Goal: Task Accomplishment & Management: Use online tool/utility

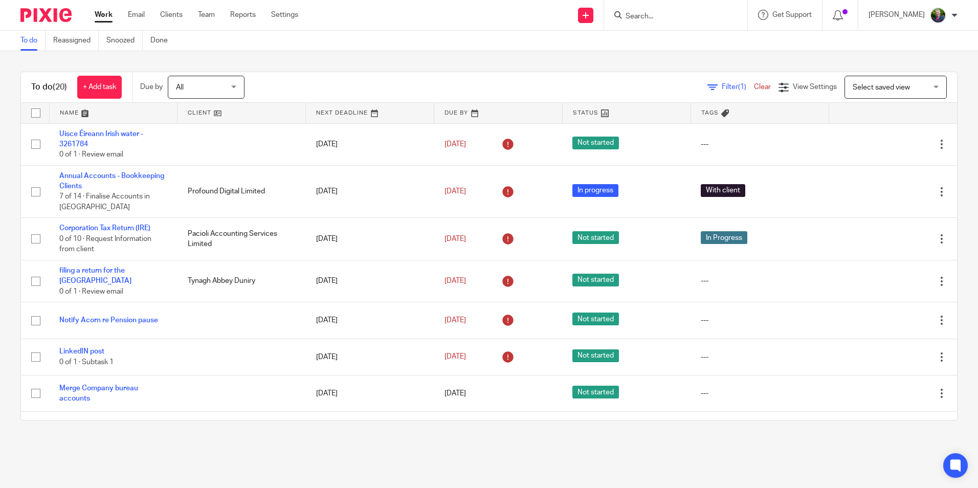
click at [786, 458] on main "To do Reassigned Snoozed Done To do (20) + Add task Due by All All [DATE] [DATE…" at bounding box center [489, 244] width 978 height 488
click at [104, 15] on link "Work" at bounding box center [104, 15] width 18 height 10
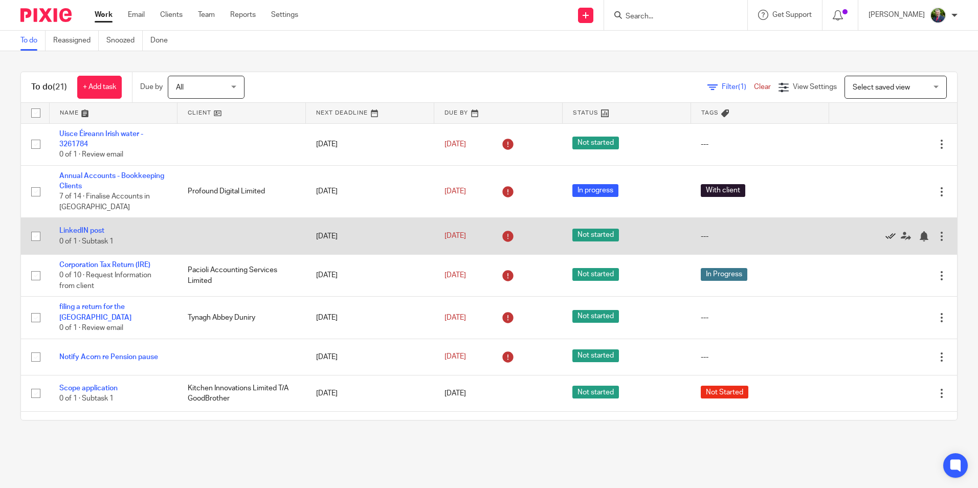
click at [886, 235] on icon at bounding box center [891, 236] width 10 height 10
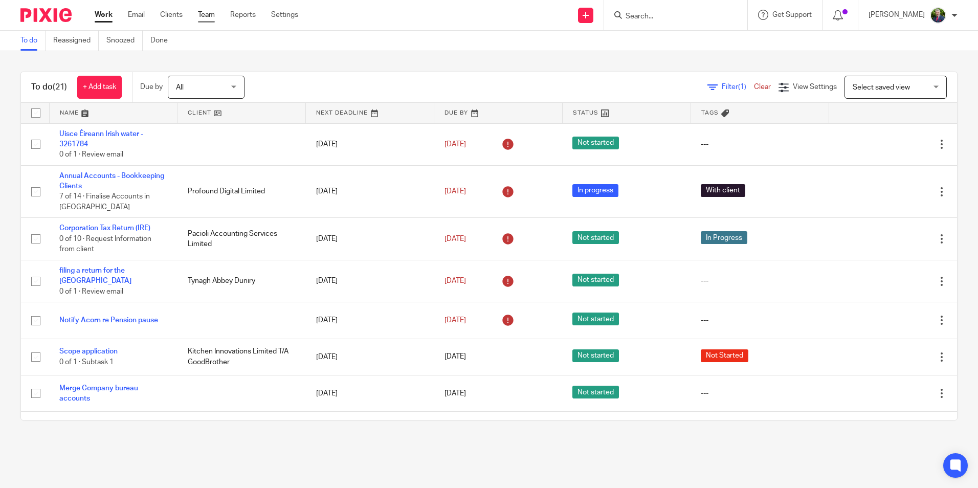
click at [213, 14] on link "Team" at bounding box center [206, 15] width 17 height 10
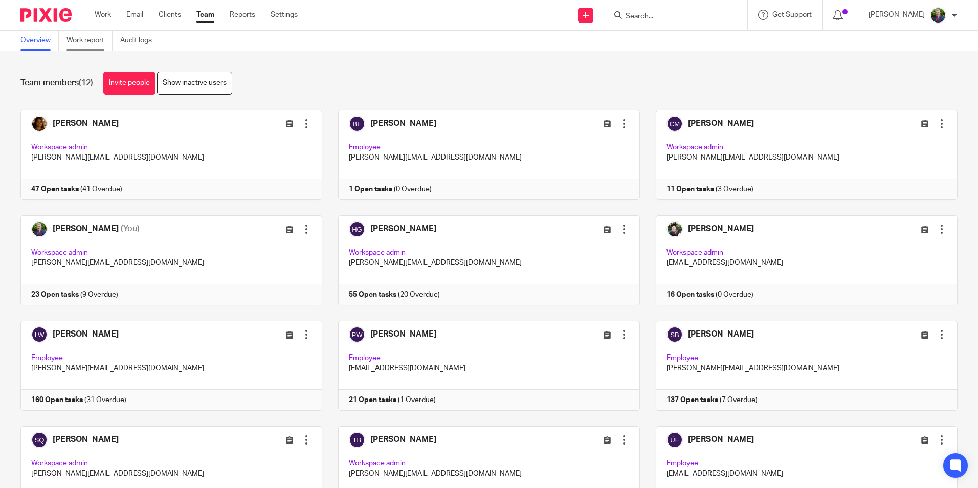
click at [99, 41] on link "Work report" at bounding box center [90, 41] width 46 height 20
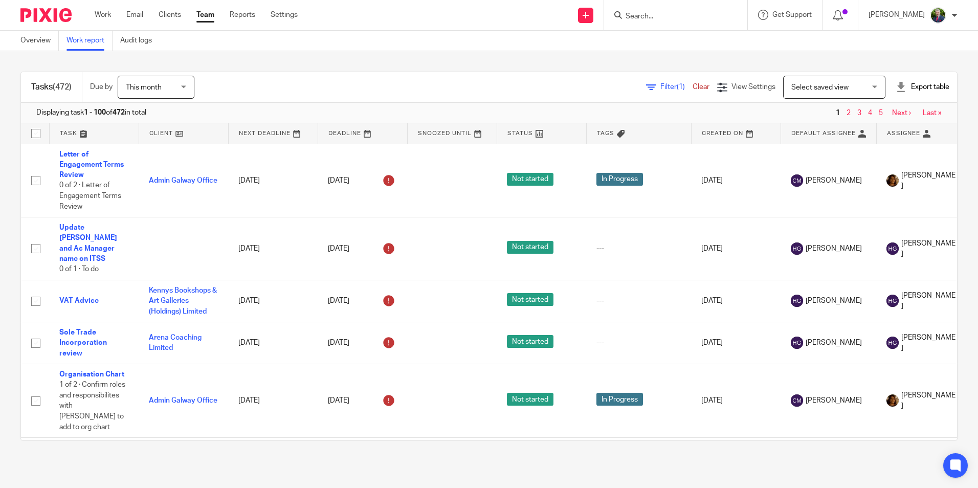
click at [660, 85] on span "Filter (1)" at bounding box center [676, 86] width 32 height 7
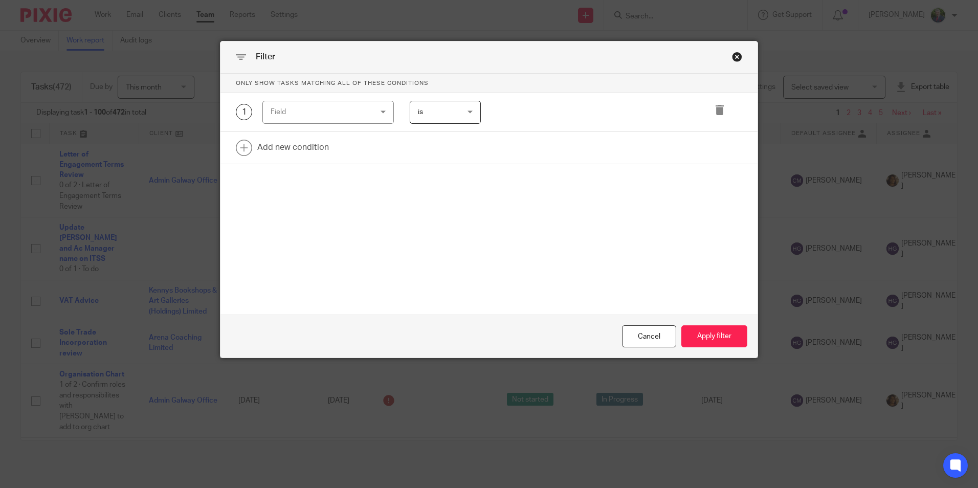
click at [363, 103] on div "Field" at bounding box center [320, 111] width 98 height 21
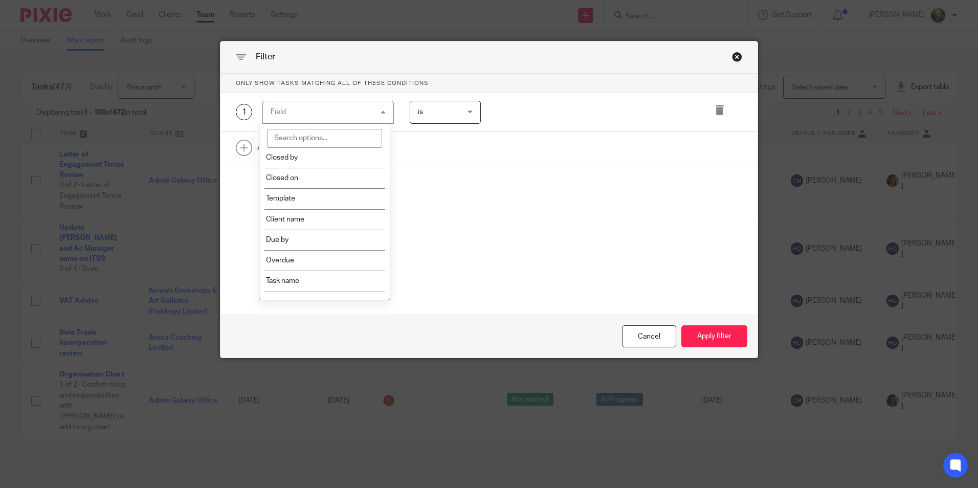
scroll to position [153, 0]
click at [313, 201] on li "Template" at bounding box center [324, 197] width 130 height 20
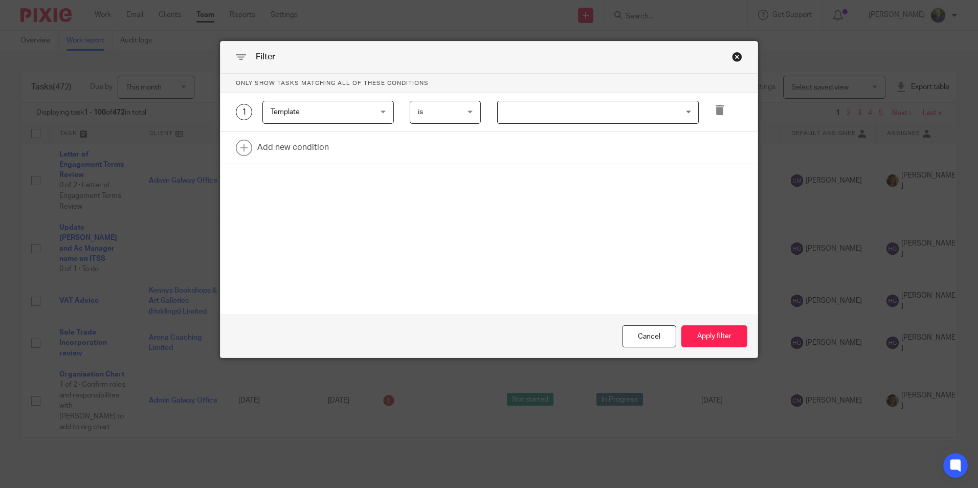
click at [535, 109] on input "Search for option" at bounding box center [596, 112] width 194 height 18
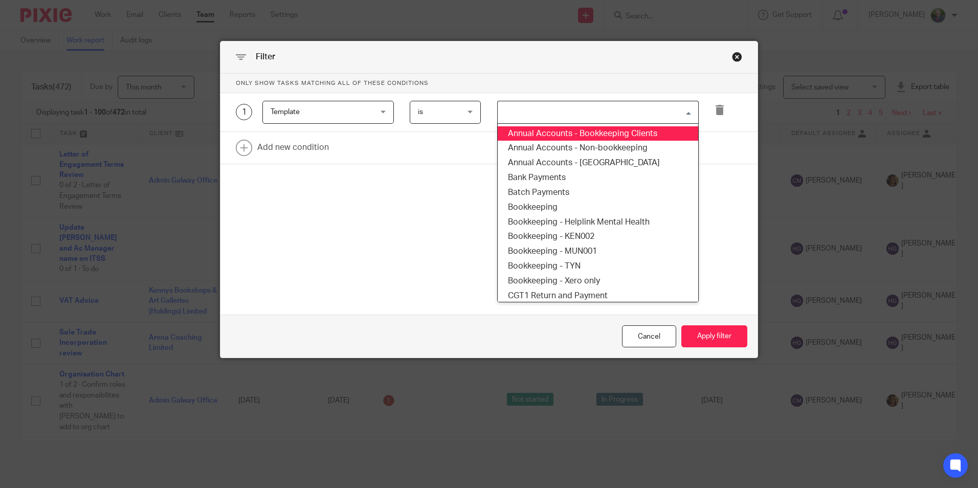
click at [546, 136] on li "Annual Accounts - Bookkeeping Clients" at bounding box center [598, 133] width 201 height 15
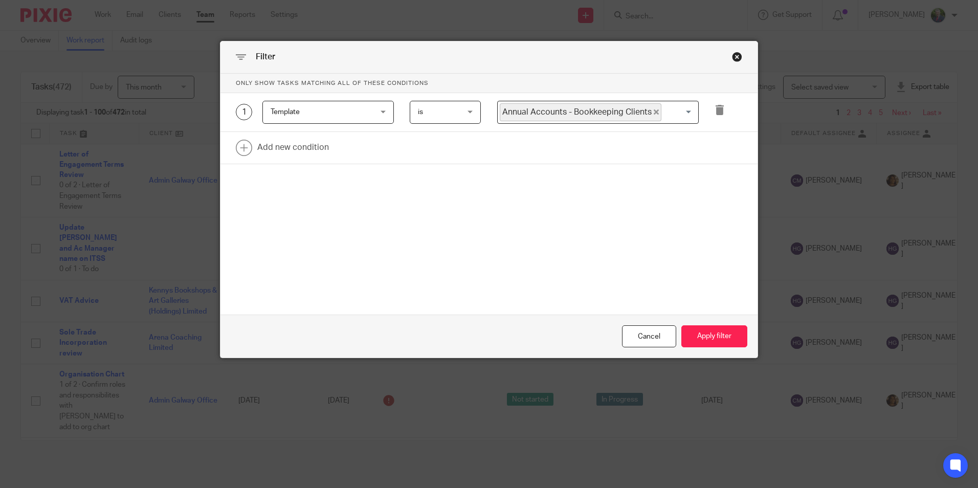
click at [662, 111] on input "Search for option" at bounding box center [677, 112] width 30 height 18
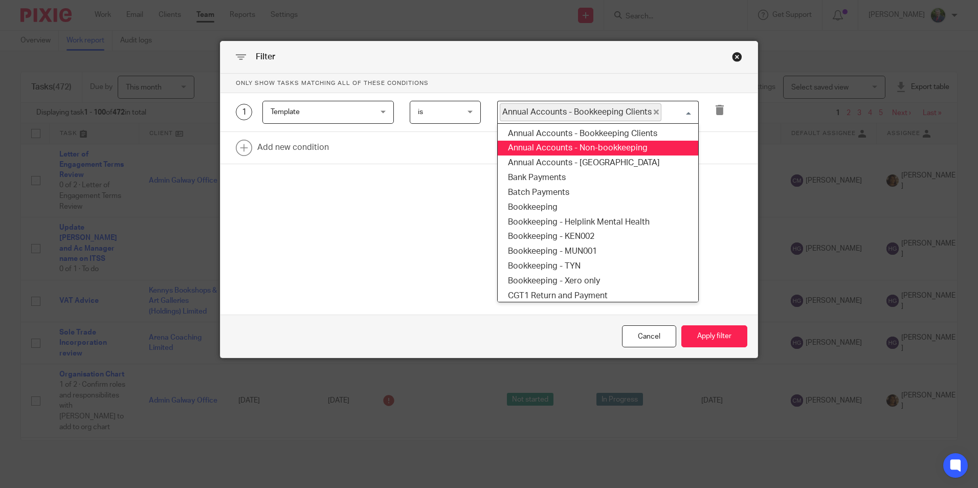
click at [631, 146] on li "Annual Accounts - Non-bookkeeping" at bounding box center [598, 148] width 201 height 15
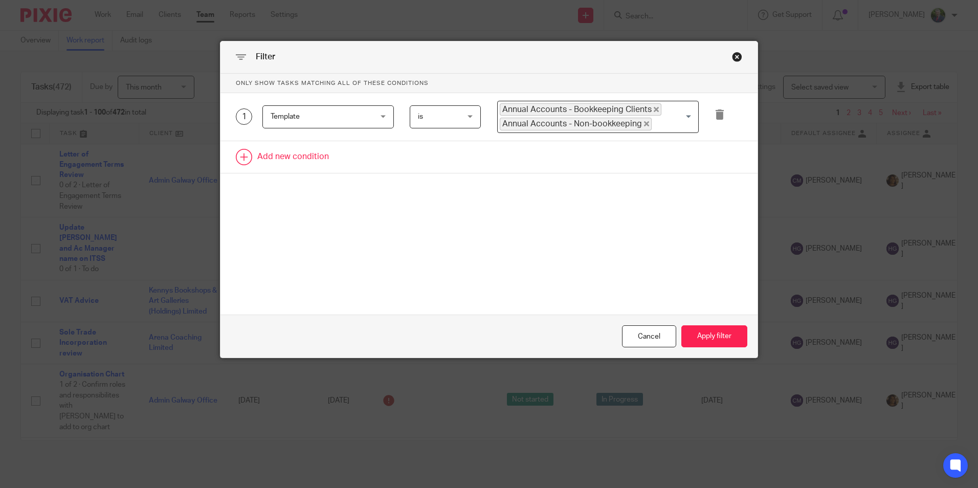
click at [290, 159] on link at bounding box center [488, 157] width 537 height 32
click at [322, 163] on div "Field" at bounding box center [320, 159] width 98 height 21
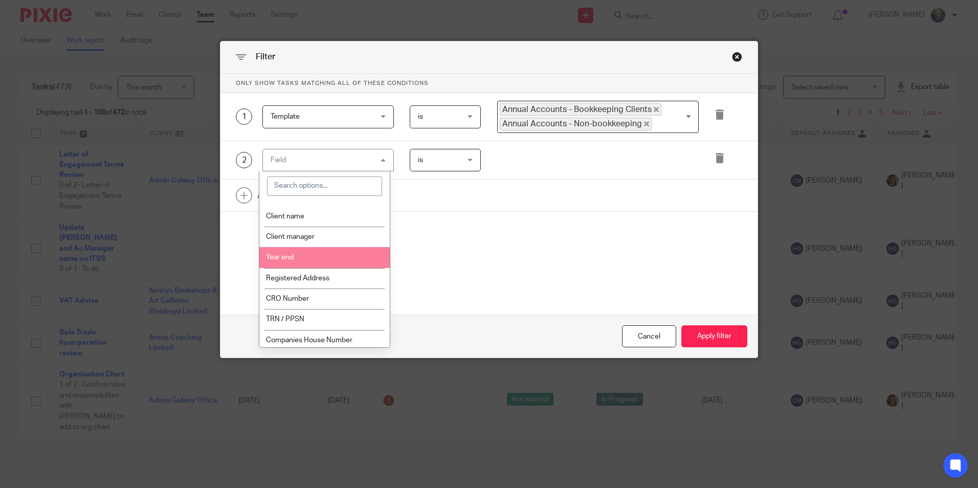
scroll to position [307, 0]
click at [302, 253] on li "Year end" at bounding box center [324, 259] width 130 height 20
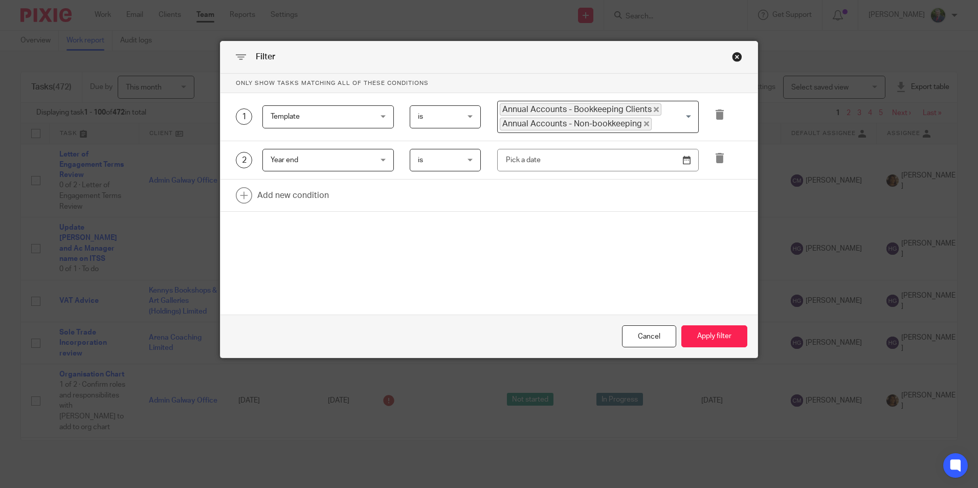
click at [452, 159] on span "is" at bounding box center [443, 159] width 50 height 21
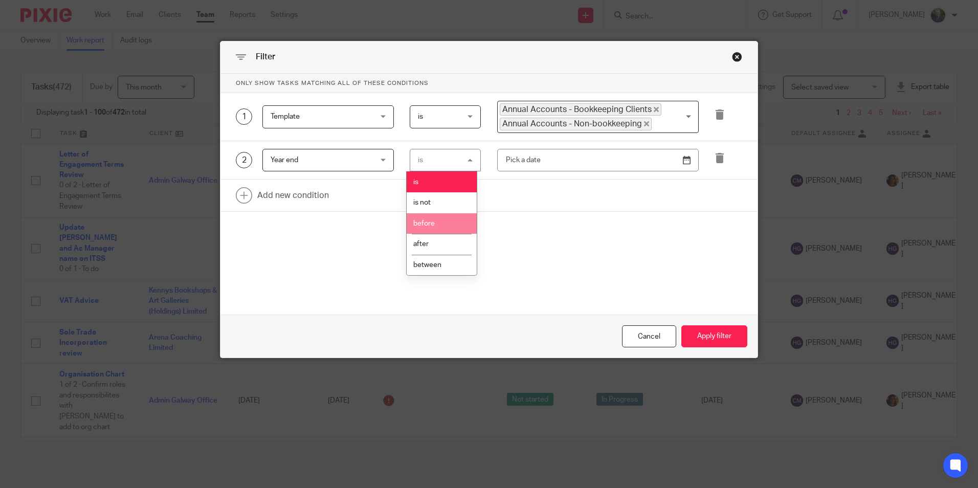
click at [446, 217] on li "before" at bounding box center [442, 223] width 70 height 21
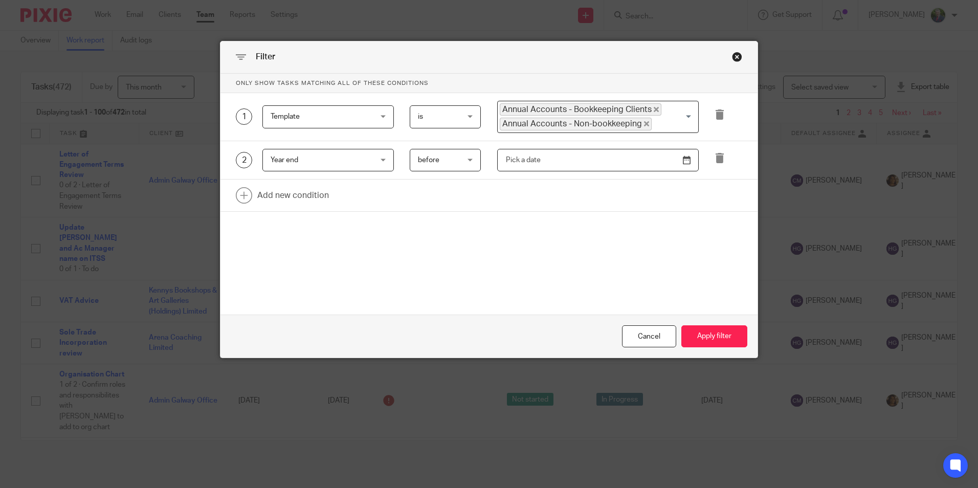
click at [542, 161] on input "text" at bounding box center [598, 160] width 202 height 23
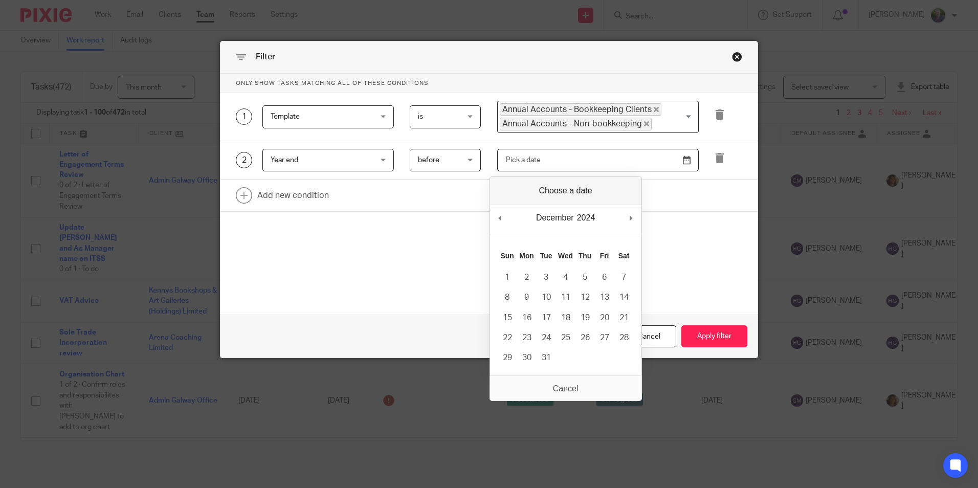
click at [629, 217] on div "December January February March April May June July August September October No…" at bounding box center [565, 219] width 151 height 29
type input "2025-01-01"
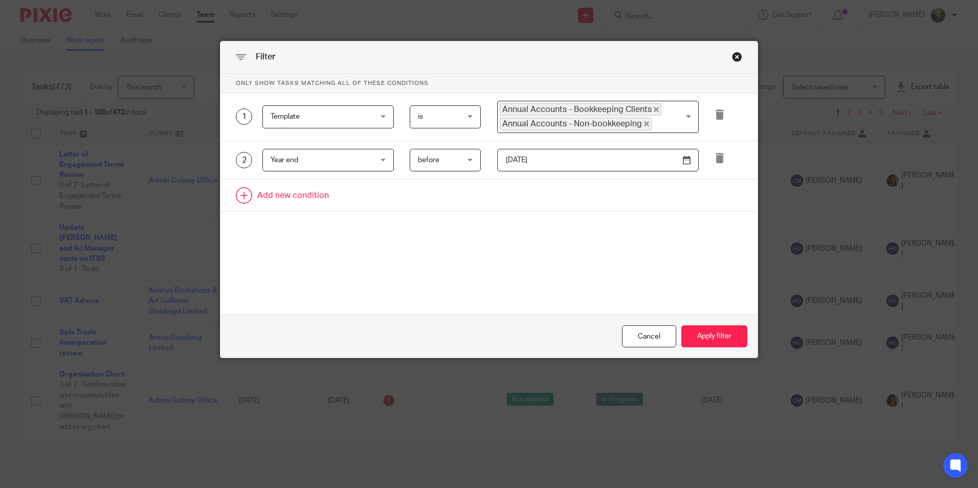
click at [272, 192] on link at bounding box center [488, 196] width 537 height 32
click at [297, 197] on div "Field" at bounding box center [320, 198] width 98 height 21
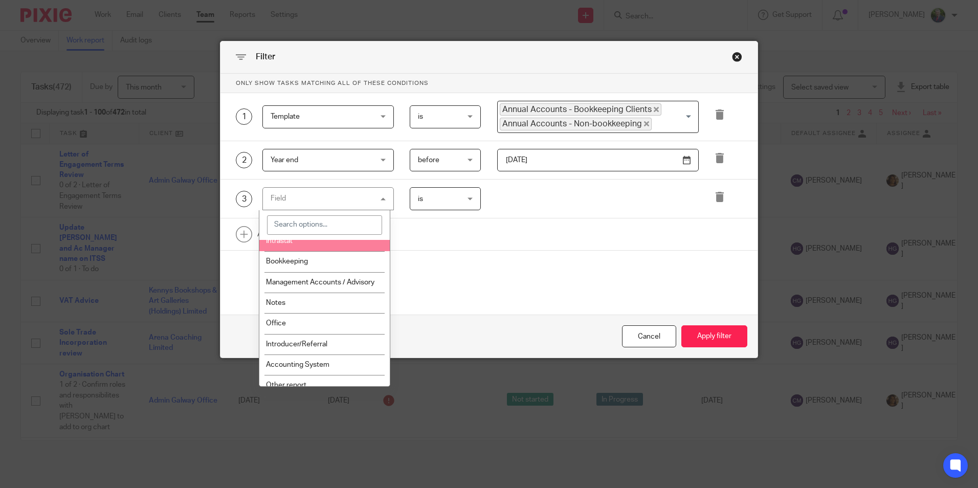
scroll to position [818, 0]
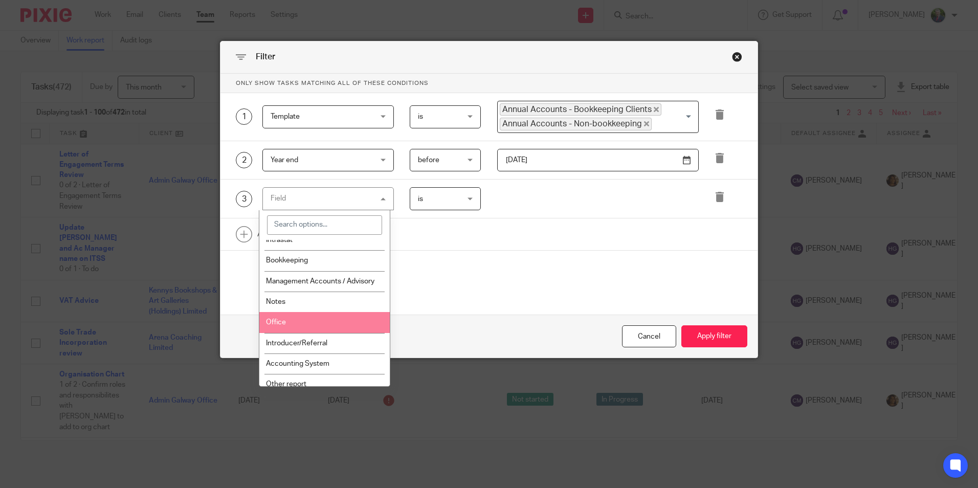
click at [312, 321] on li "Office" at bounding box center [324, 322] width 130 height 20
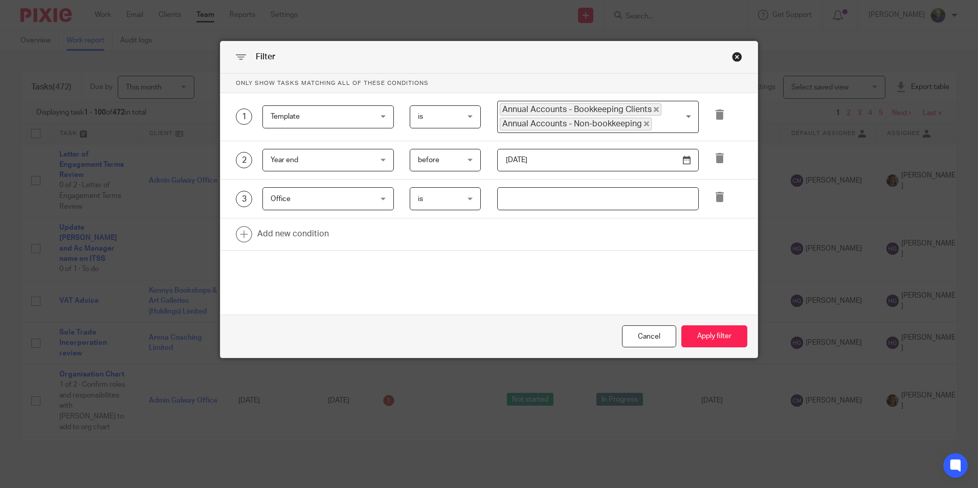
click at [527, 200] on input "text" at bounding box center [598, 198] width 202 height 23
type input "Galway"
click at [697, 330] on button "Apply filter" at bounding box center [714, 336] width 66 height 22
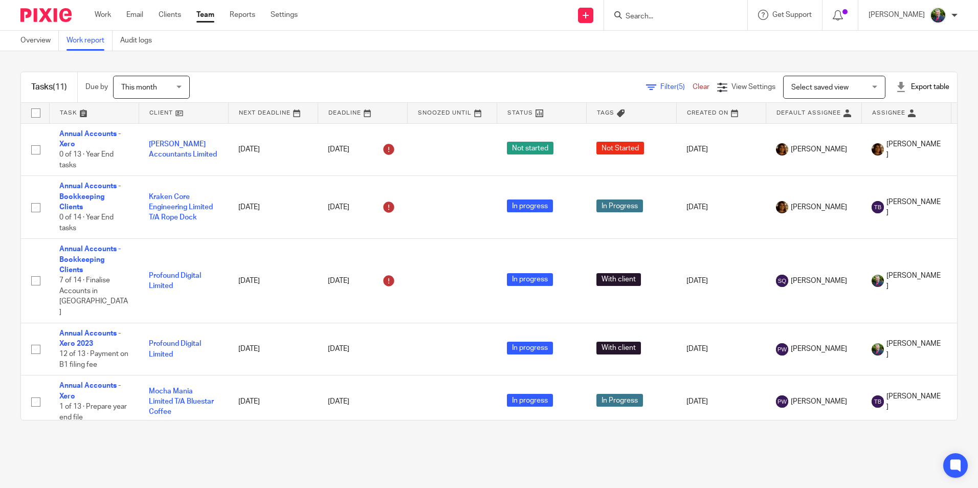
click at [660, 85] on span "Filter (5)" at bounding box center [676, 86] width 32 height 7
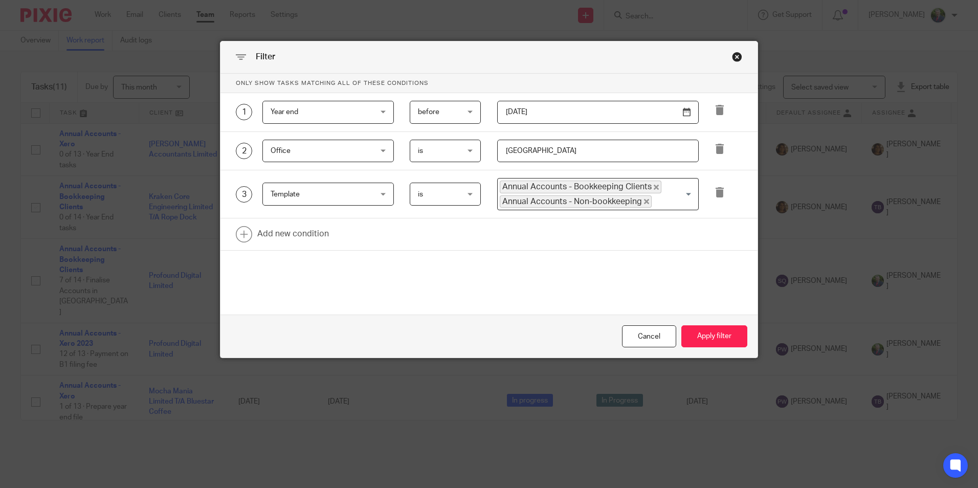
click at [452, 153] on span "is" at bounding box center [443, 150] width 50 height 21
click at [433, 193] on li "is not" at bounding box center [442, 193] width 70 height 21
click at [549, 154] on input "text" at bounding box center [598, 151] width 202 height 23
type input "[GEOGRAPHIC_DATA]"
click at [704, 342] on button "Apply filter" at bounding box center [714, 336] width 66 height 22
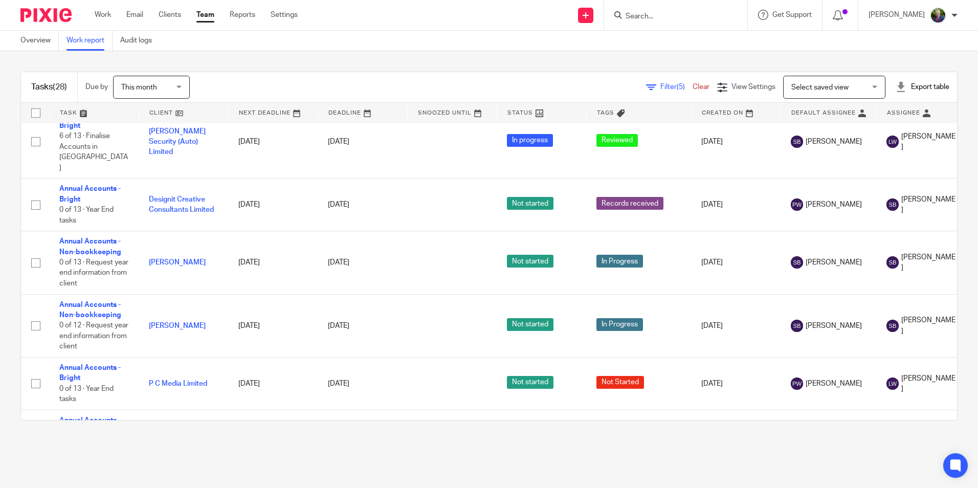
scroll to position [1225, 0]
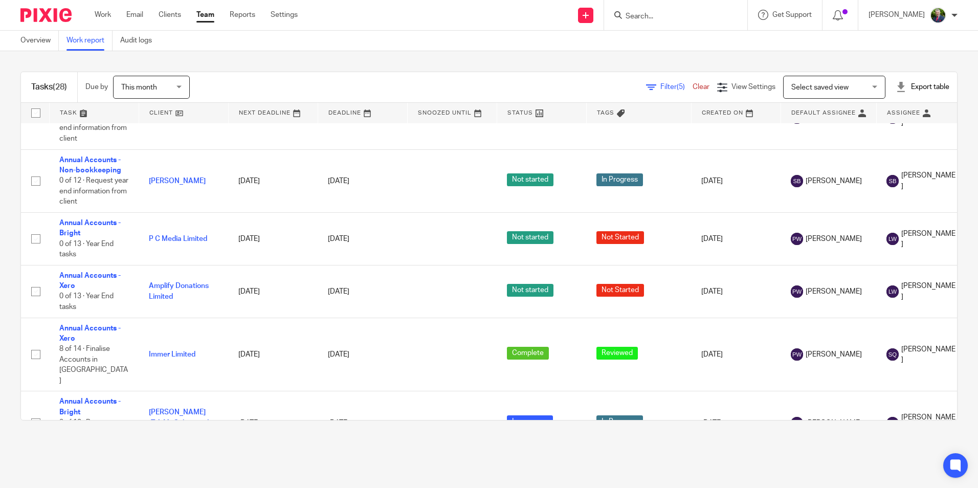
click at [646, 85] on link "Filter (5)" at bounding box center [669, 86] width 47 height 7
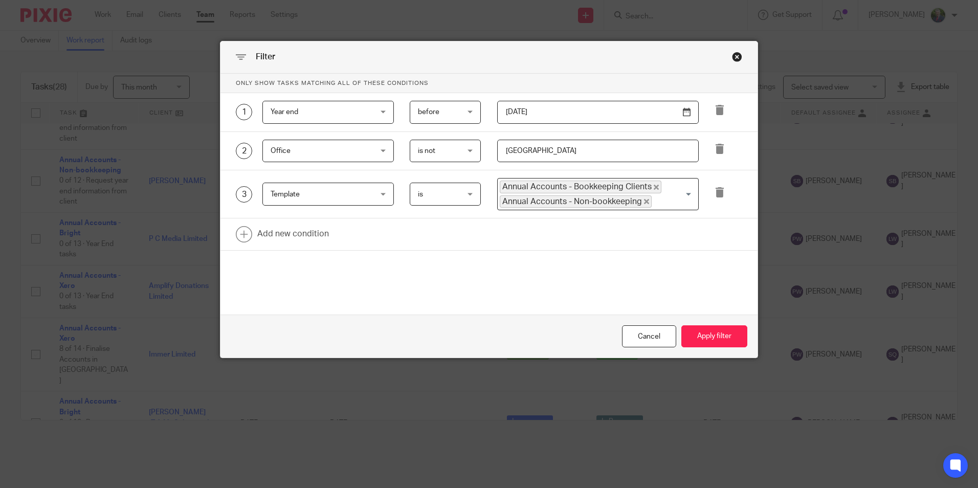
click at [653, 187] on span "Annual Accounts - Bookkeeping Clients" at bounding box center [581, 187] width 162 height 12
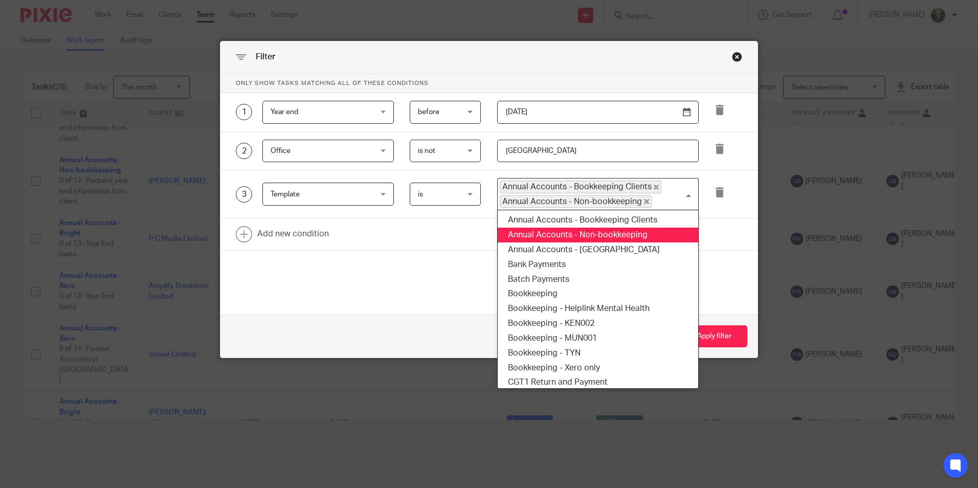
click at [654, 188] on icon "Deselect Annual Accounts - Bookkeeping Clients" at bounding box center [656, 187] width 5 height 5
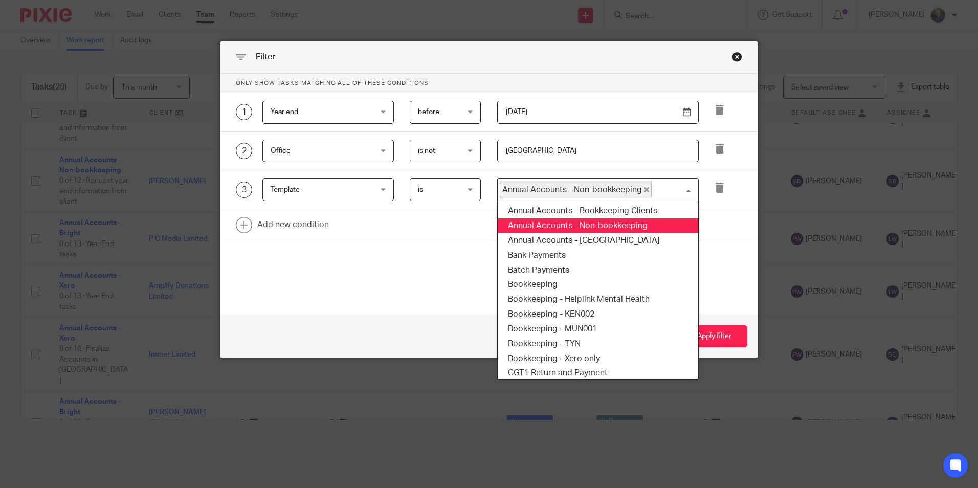
click at [644, 189] on icon "Deselect Annual Accounts - Non-bookkeeping" at bounding box center [646, 189] width 5 height 5
click at [639, 189] on input "Search for option" at bounding box center [596, 190] width 194 height 18
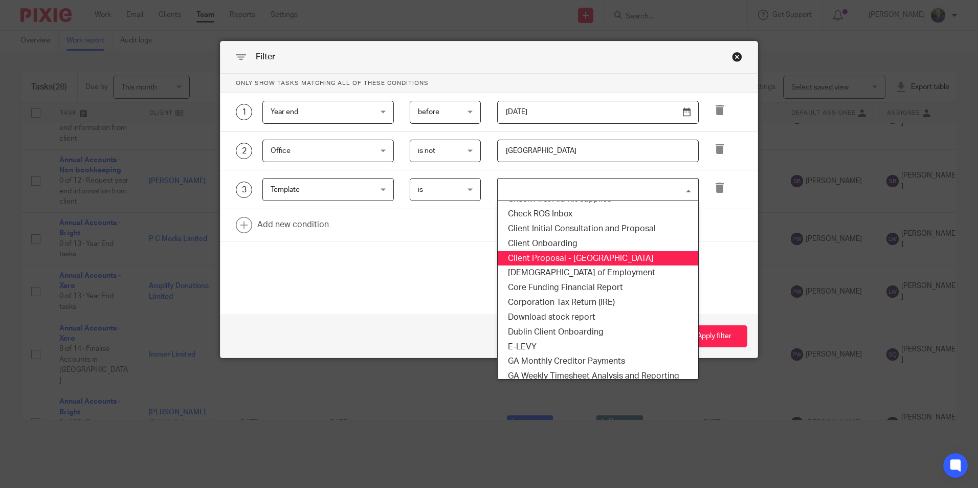
scroll to position [205, 0]
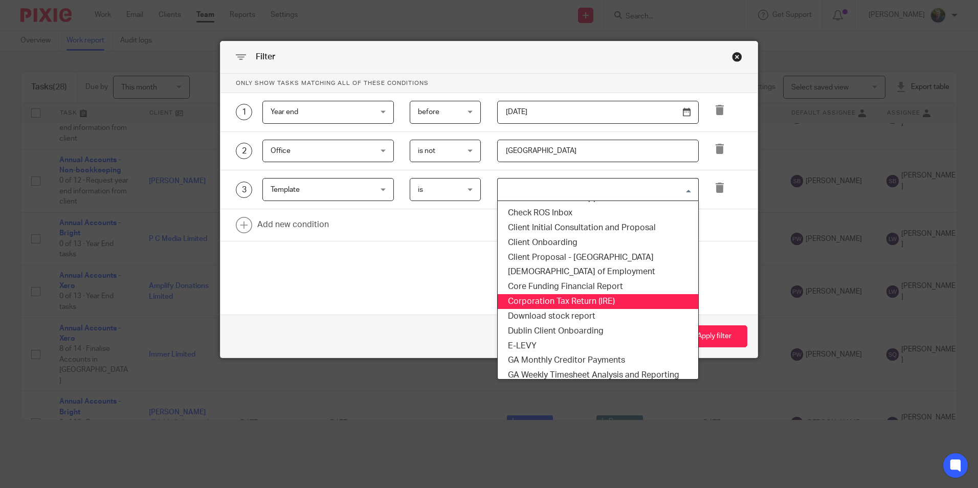
click at [588, 300] on li "Corporation Tax Return (IRE)" at bounding box center [598, 301] width 201 height 15
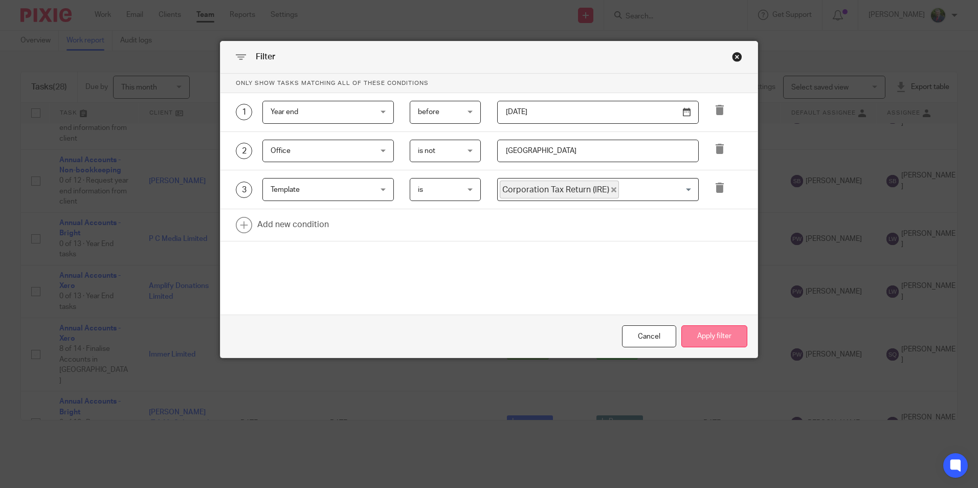
click at [722, 342] on button "Apply filter" at bounding box center [714, 336] width 66 height 22
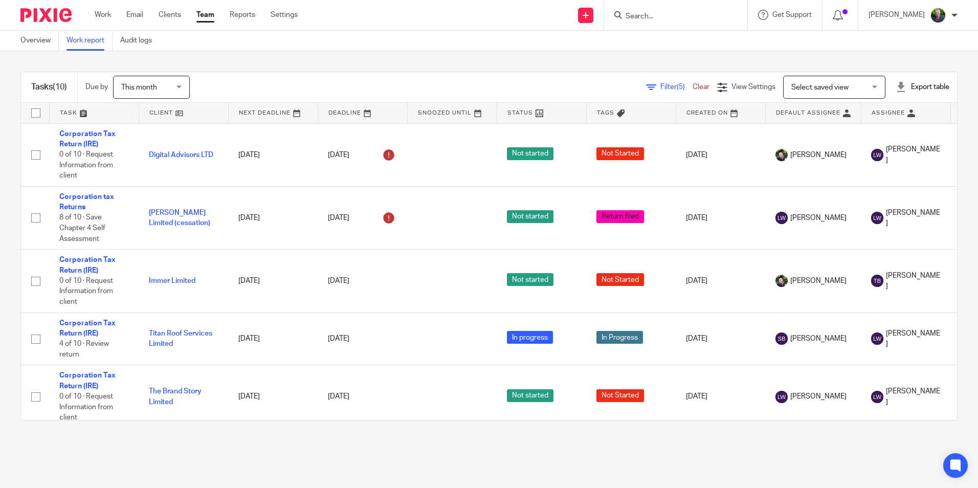
click at [660, 84] on span "Filter (5)" at bounding box center [676, 86] width 32 height 7
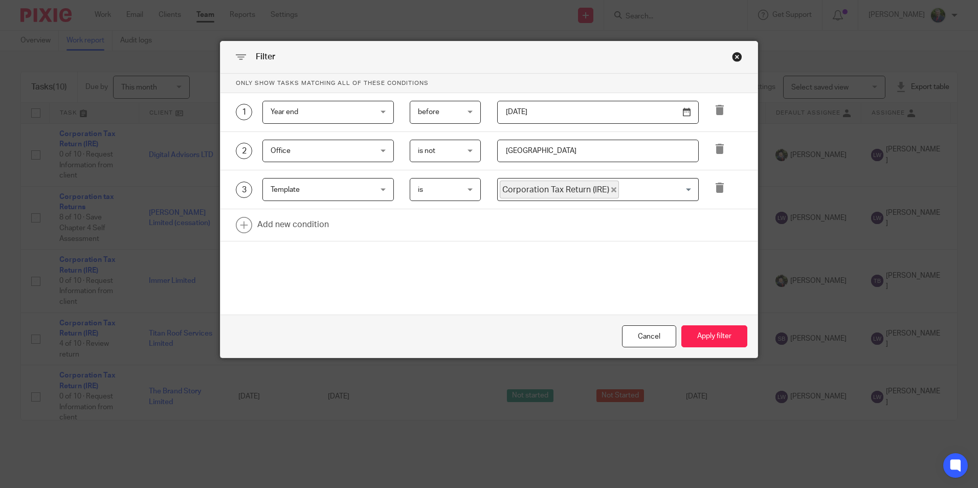
click at [455, 153] on span "is not" at bounding box center [443, 150] width 50 height 21
click at [444, 172] on li "is" at bounding box center [442, 172] width 70 height 21
click at [525, 158] on input "text" at bounding box center [598, 151] width 202 height 23
type input "Galway"
click at [717, 339] on button "Apply filter" at bounding box center [714, 336] width 66 height 22
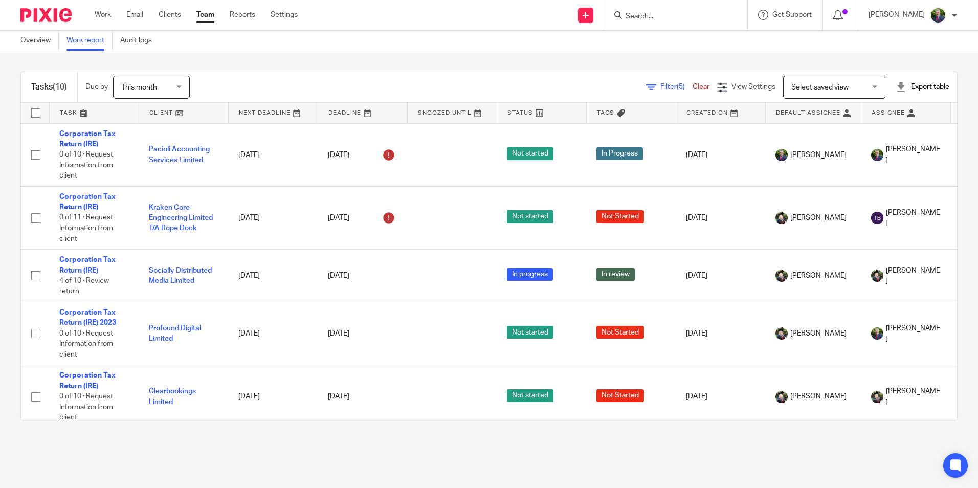
click at [660, 83] on span "Filter (5)" at bounding box center [676, 86] width 32 height 7
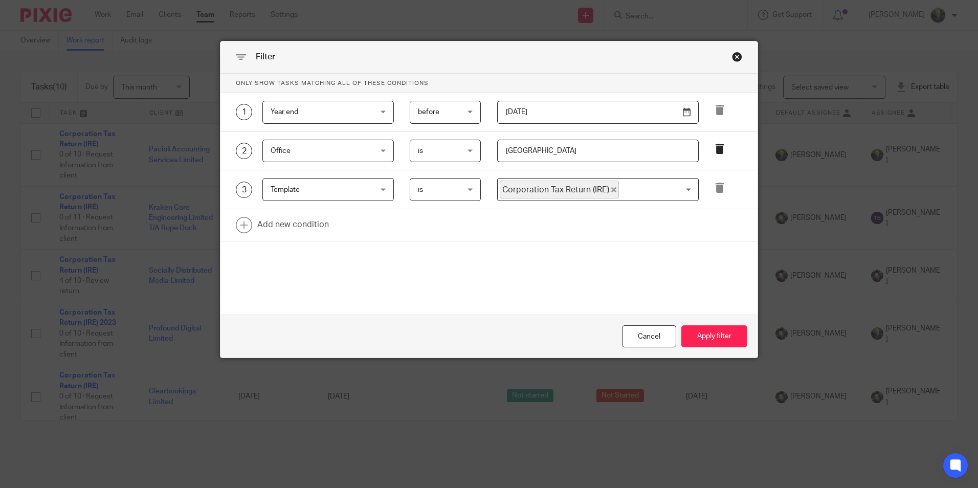
click at [719, 151] on icon at bounding box center [720, 149] width 10 height 10
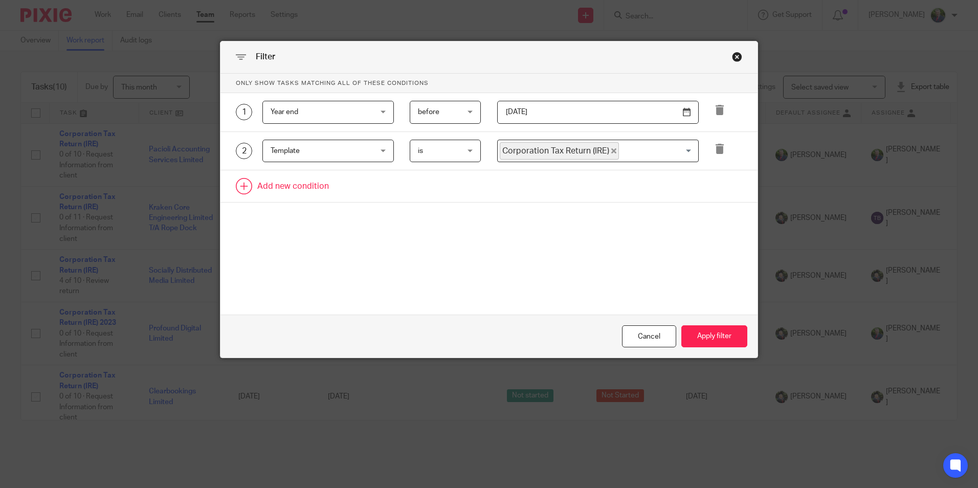
click at [313, 184] on link at bounding box center [488, 186] width 537 height 32
click at [321, 196] on div "Field" at bounding box center [320, 189] width 98 height 21
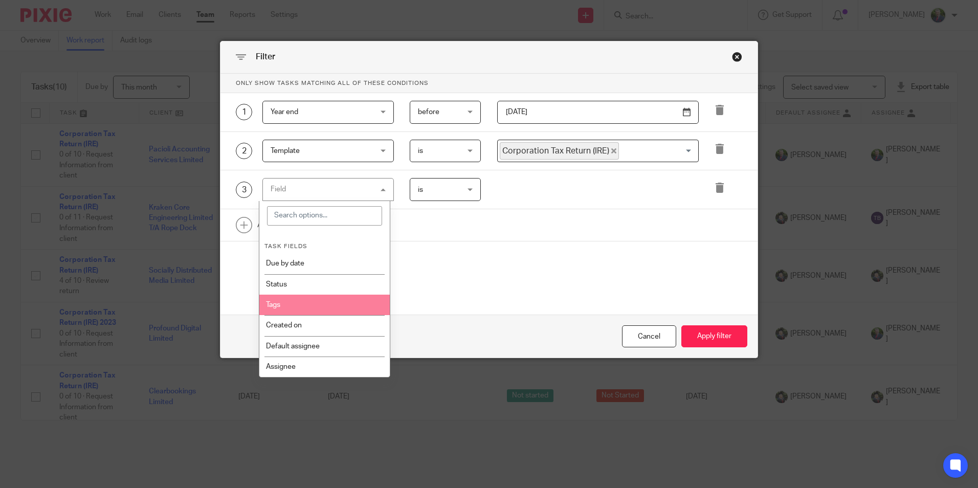
click at [306, 308] on li "Tags" at bounding box center [324, 305] width 130 height 20
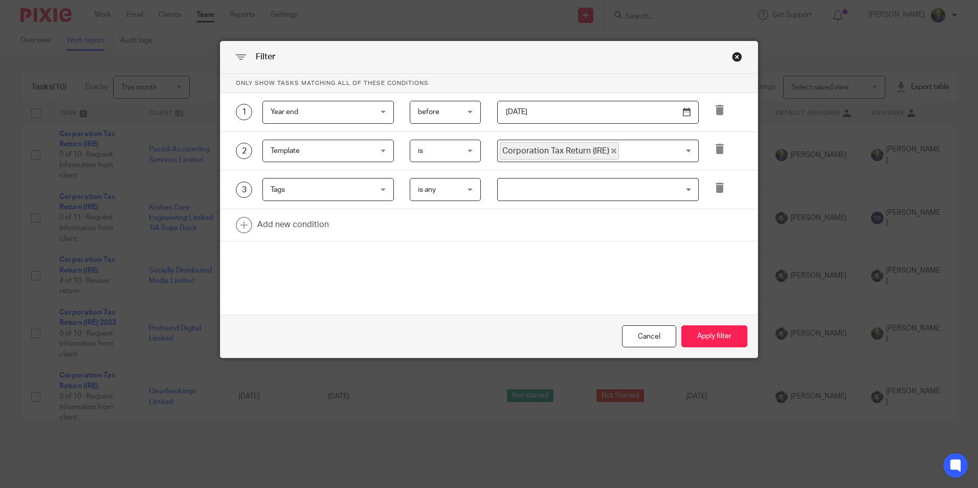
click at [445, 195] on span "is any" at bounding box center [443, 189] width 50 height 21
click at [435, 258] on li "is none" at bounding box center [442, 252] width 70 height 21
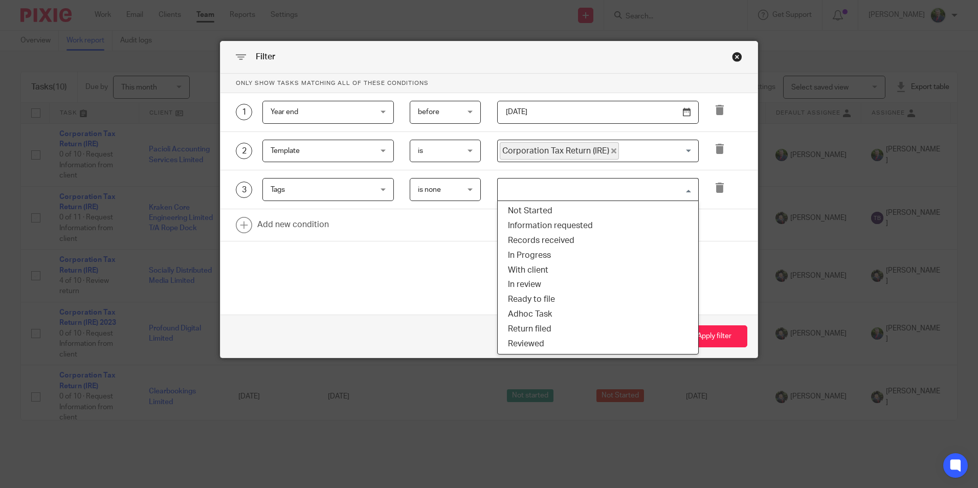
click at [565, 191] on input "Search for option" at bounding box center [596, 190] width 194 height 18
click at [523, 344] on li "Reviewed" at bounding box center [598, 344] width 201 height 15
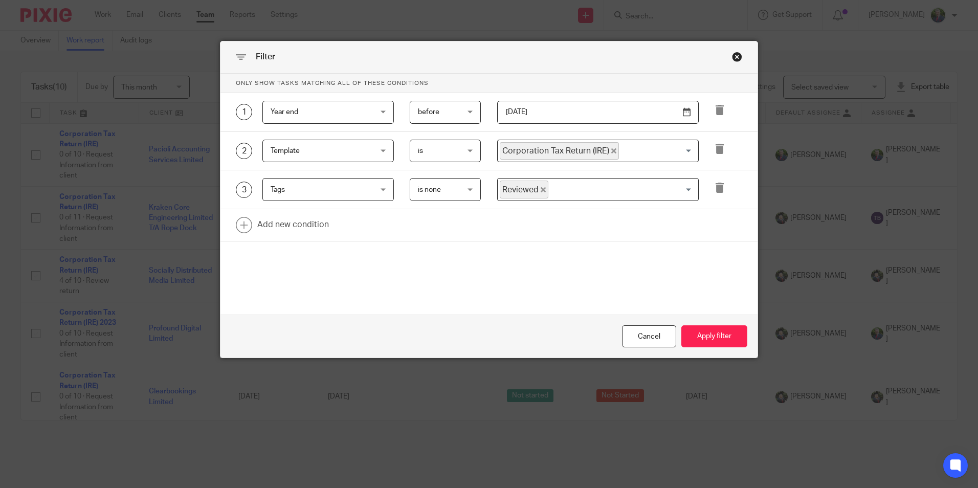
click at [602, 191] on input "Search for option" at bounding box center [620, 190] width 143 height 18
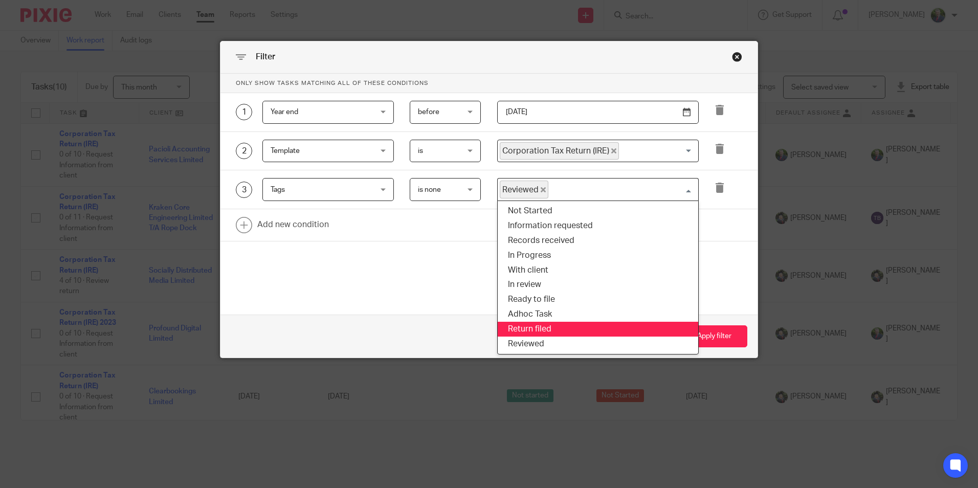
click at [546, 330] on li "Return filed" at bounding box center [598, 329] width 201 height 15
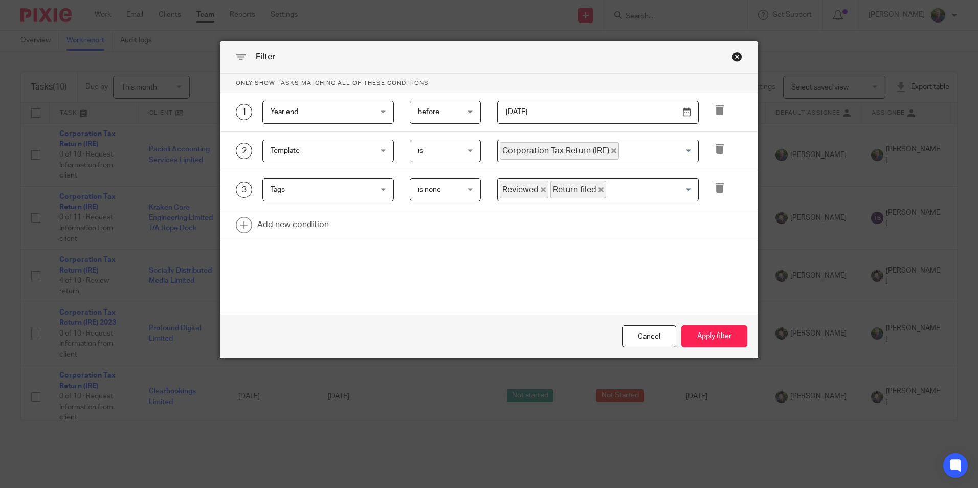
click at [639, 194] on input "Search for option" at bounding box center [649, 190] width 85 height 18
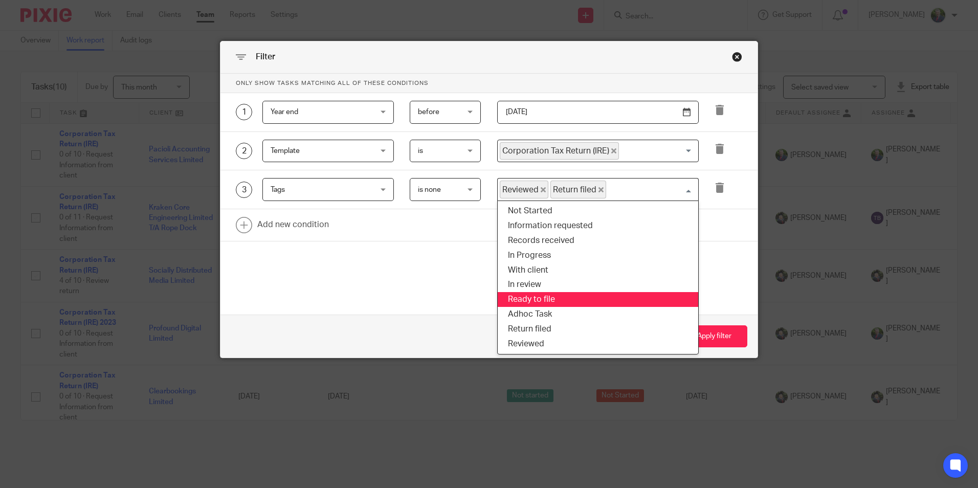
click at [573, 301] on li "Ready to file" at bounding box center [598, 299] width 201 height 15
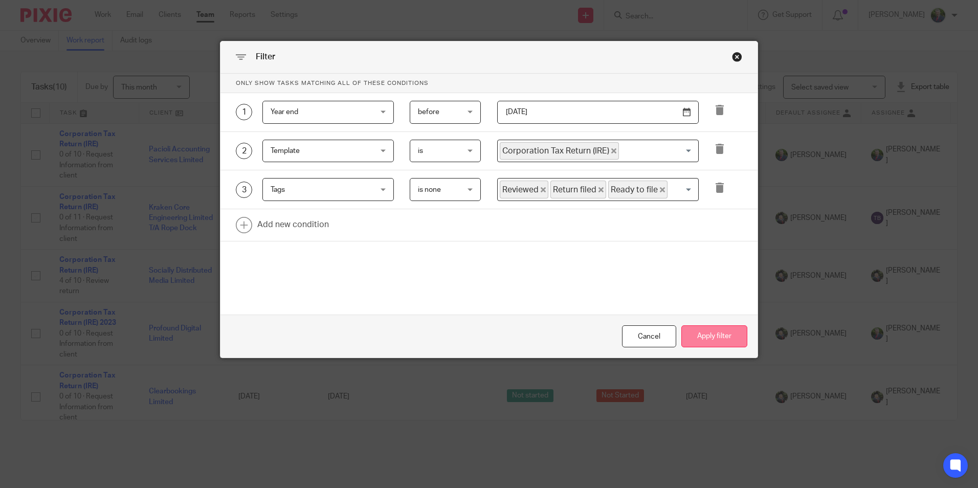
click at [701, 338] on button "Apply filter" at bounding box center [714, 336] width 66 height 22
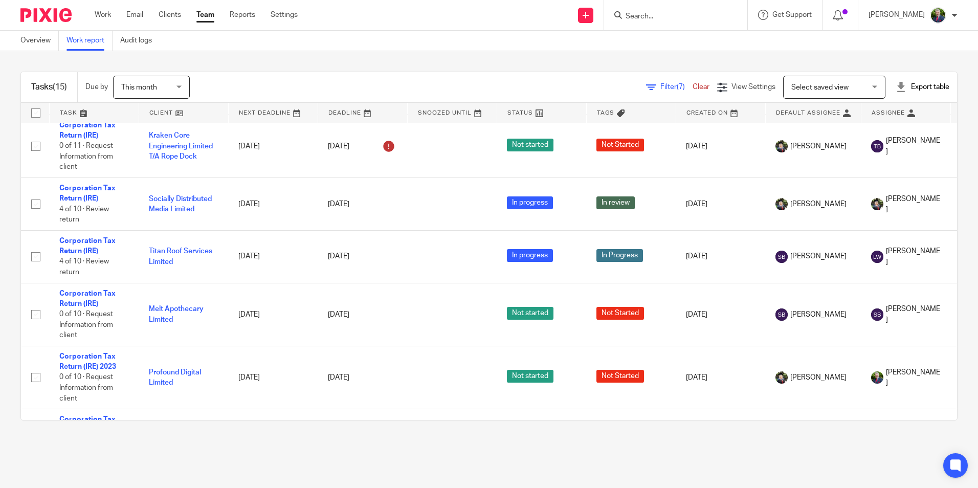
scroll to position [153, 0]
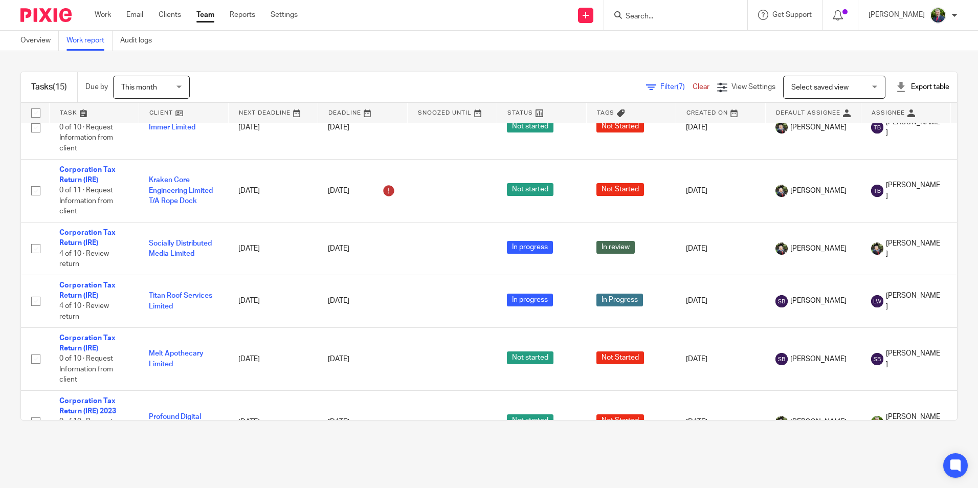
click at [660, 85] on span "Filter (7)" at bounding box center [676, 86] width 32 height 7
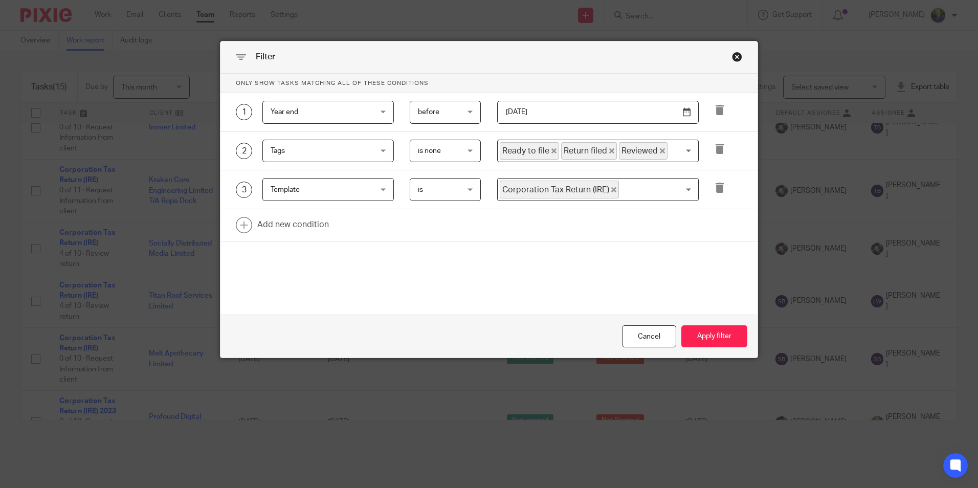
click at [669, 148] on input "Search for option" at bounding box center [681, 151] width 24 height 18
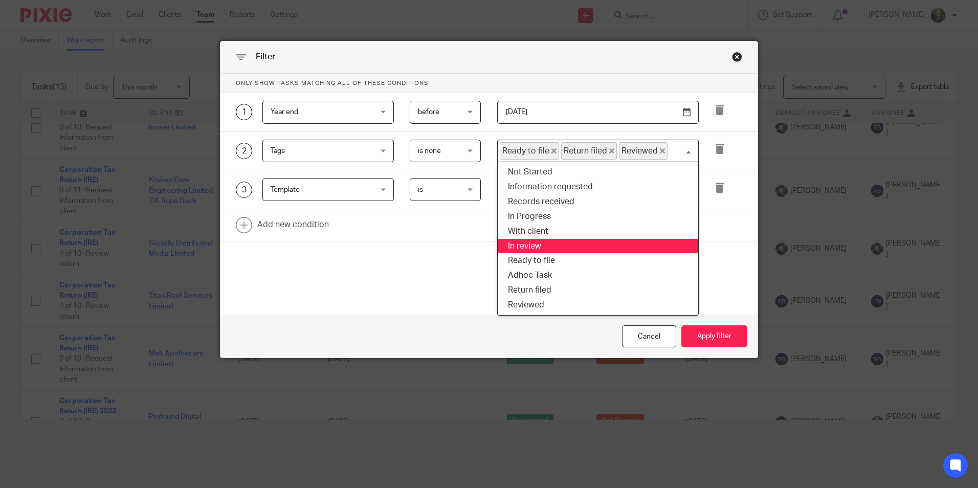
click at [590, 251] on li "In review" at bounding box center [598, 246] width 201 height 15
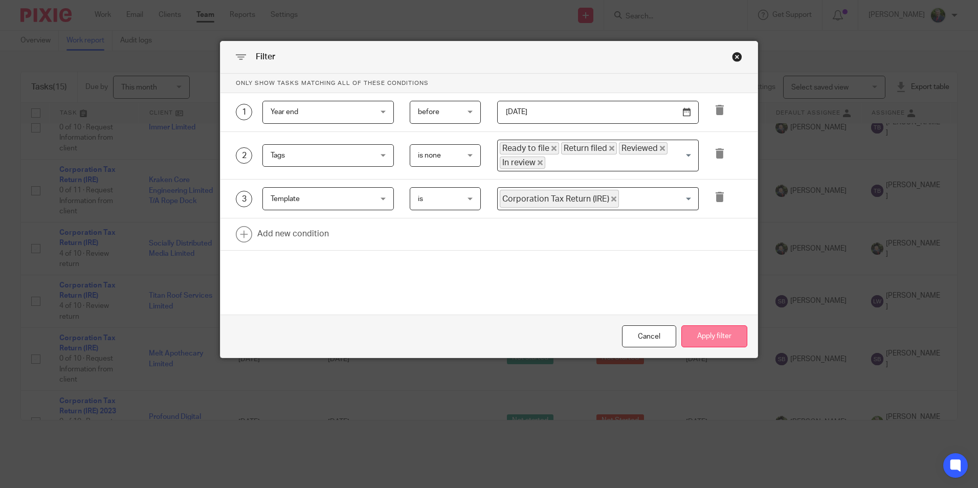
click at [712, 338] on button "Apply filter" at bounding box center [714, 336] width 66 height 22
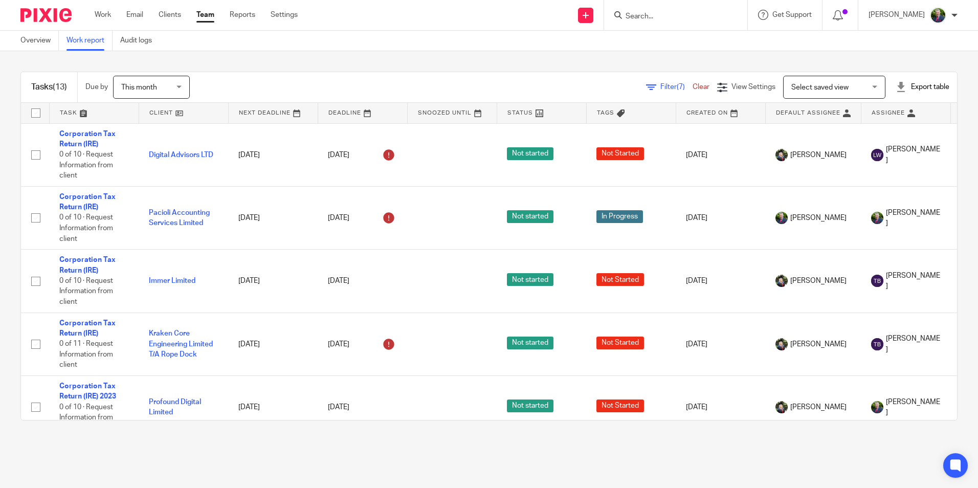
click at [660, 85] on span "Filter (7)" at bounding box center [676, 86] width 32 height 7
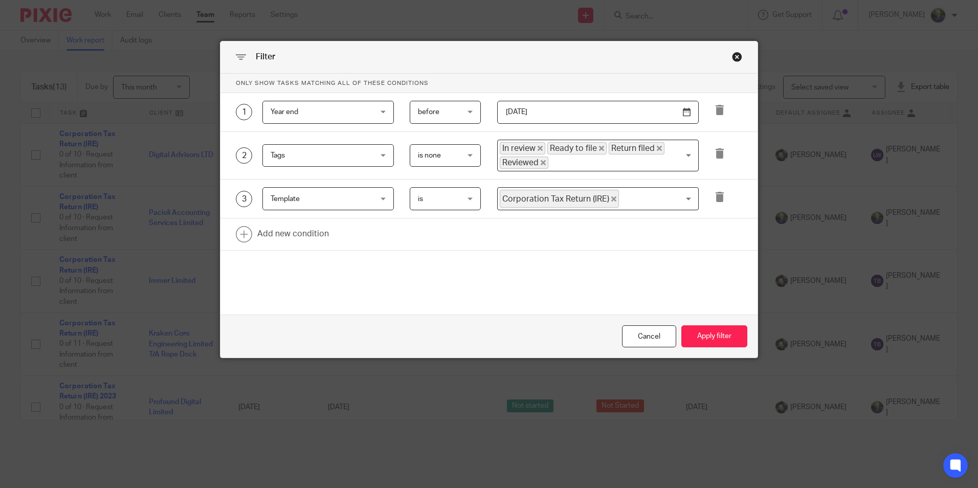
click at [89, 286] on div "Filter Only show tasks matching all of these conditions 1 Year end Year end Tas…" at bounding box center [489, 244] width 978 height 488
click at [644, 336] on div "Cancel" at bounding box center [649, 336] width 54 height 22
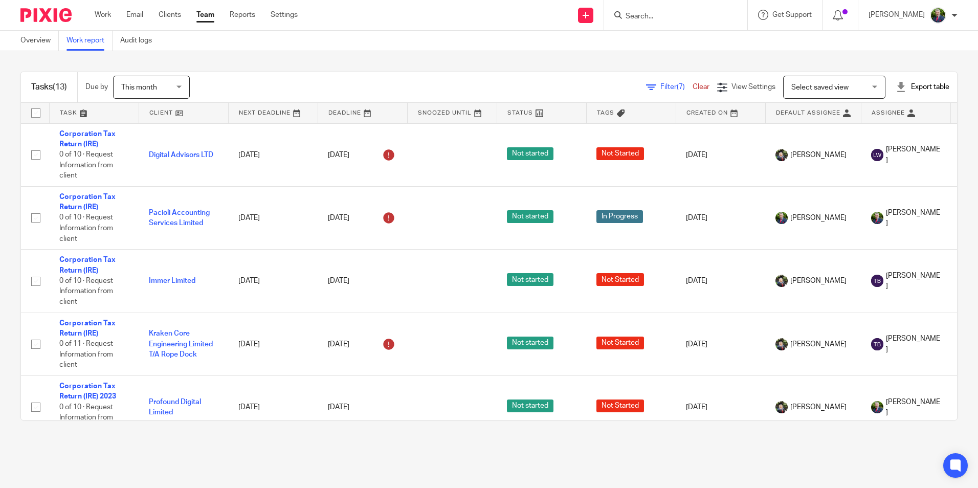
click at [660, 90] on span "Filter (7)" at bounding box center [676, 86] width 32 height 7
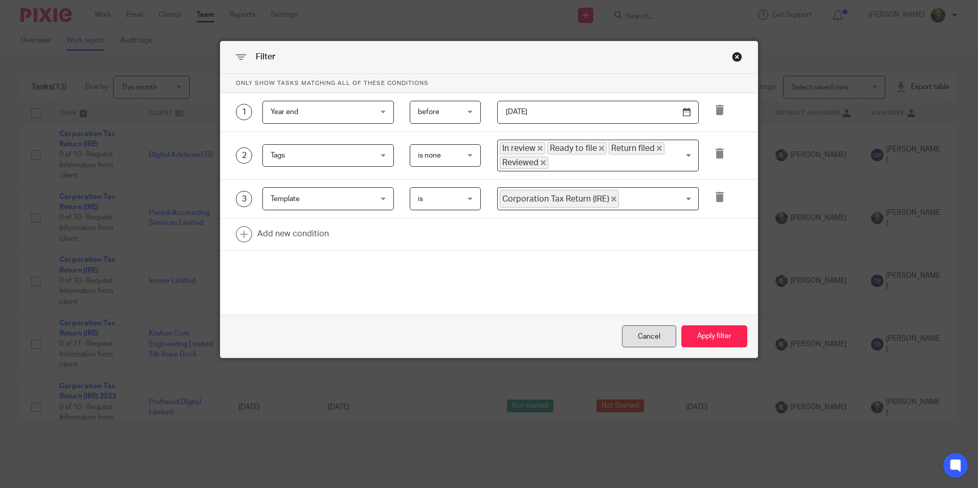
click at [648, 339] on div "Cancel" at bounding box center [649, 336] width 54 height 22
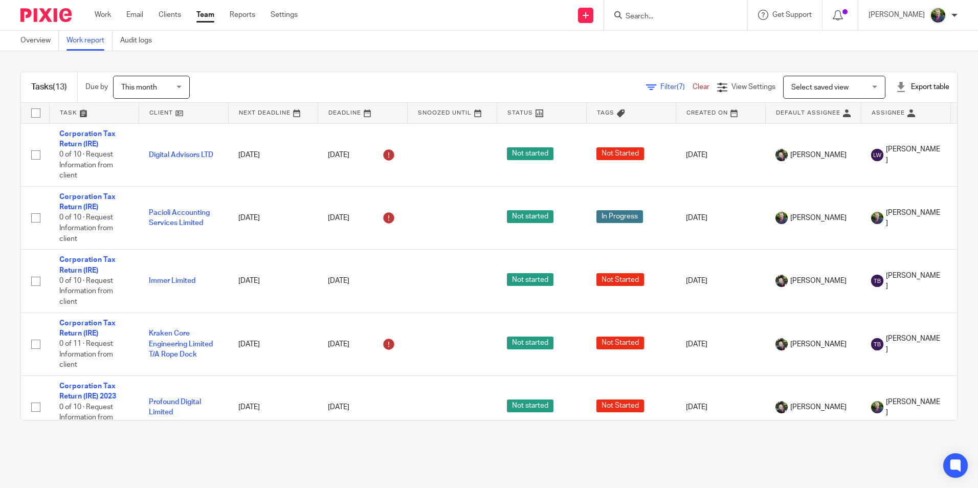
click at [660, 87] on span "Filter (7)" at bounding box center [676, 86] width 32 height 7
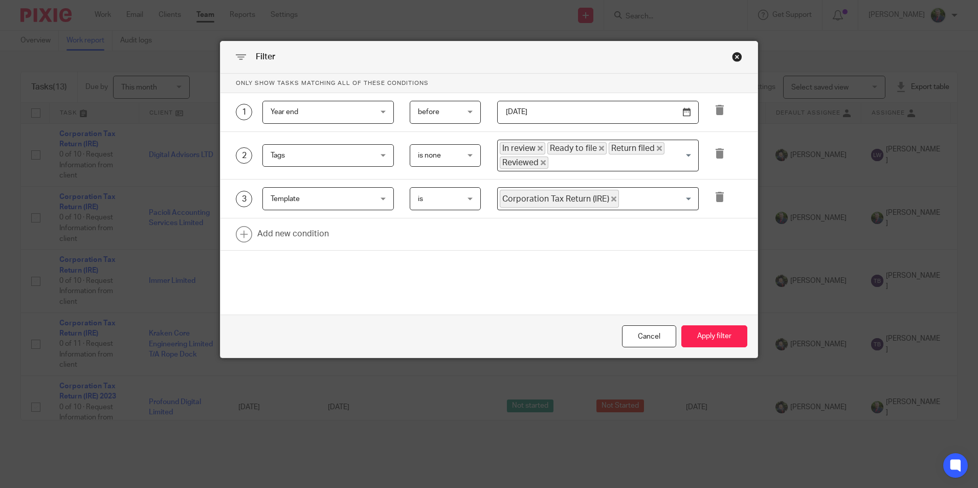
click at [541, 162] on icon "Deselect Reviewed" at bounding box center [543, 162] width 5 height 5
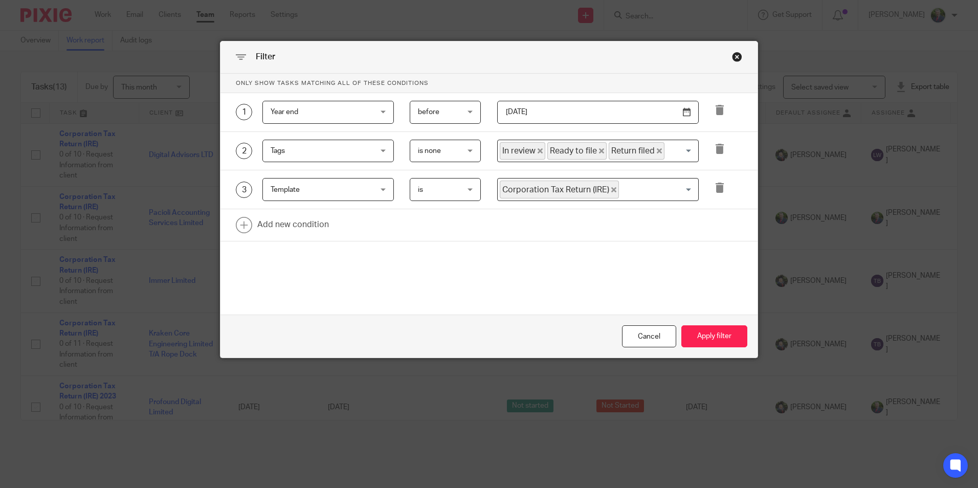
click at [538, 151] on icon "Deselect In review" at bounding box center [540, 150] width 5 height 5
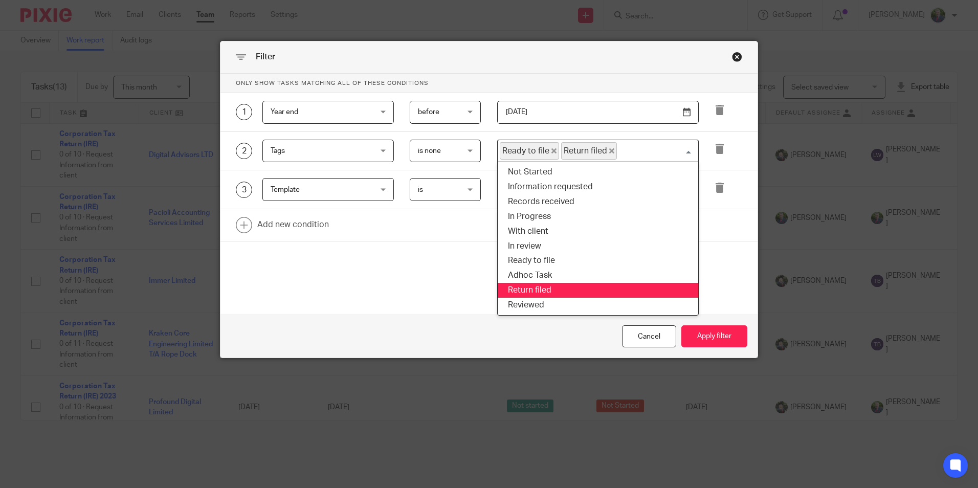
click at [538, 151] on span "Ready to file" at bounding box center [529, 151] width 59 height 18
click at [551, 150] on icon "Deselect Ready to file" at bounding box center [553, 150] width 5 height 5
click at [548, 151] on icon "Deselect Return filed" at bounding box center [550, 150] width 5 height 5
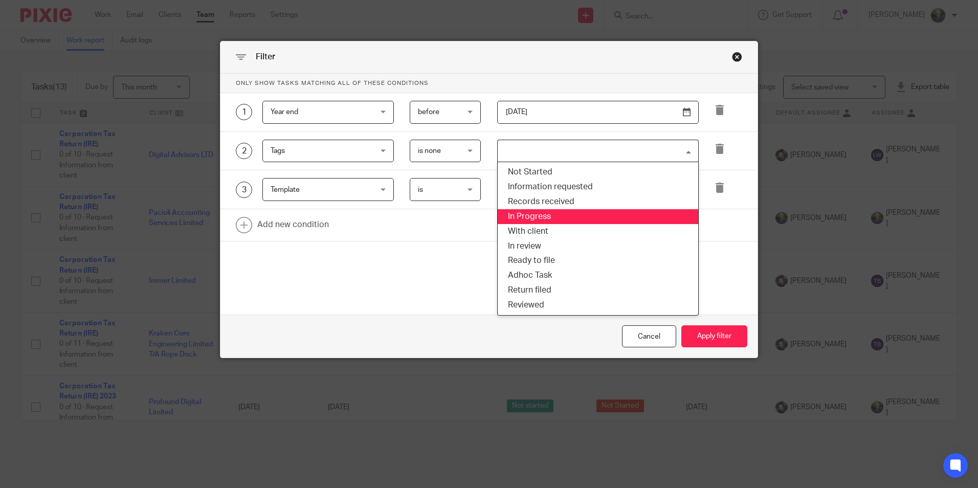
click at [430, 275] on div "Only show tasks matching all of these conditions 1 Year end Year end Task field…" at bounding box center [488, 176] width 537 height 205
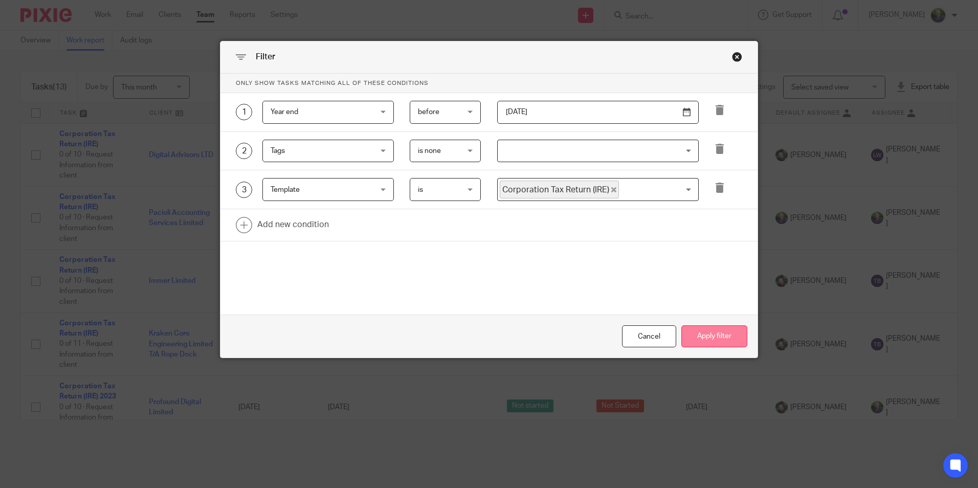
click at [718, 335] on button "Apply filter" at bounding box center [714, 336] width 66 height 22
